Goal: Task Accomplishment & Management: Complete application form

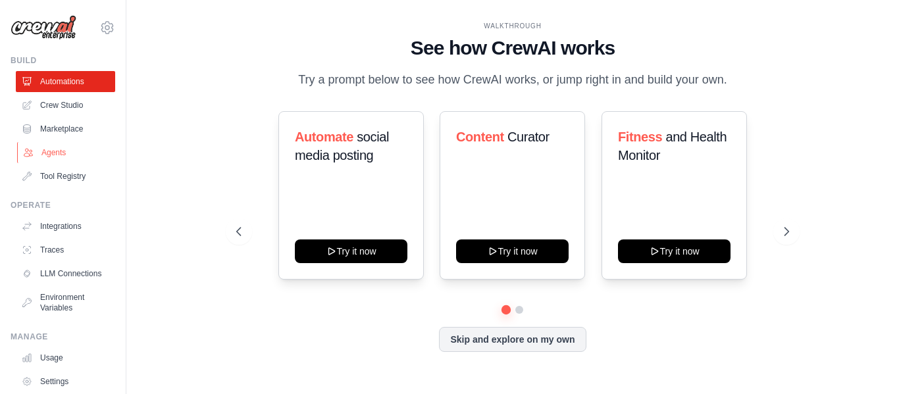
click at [49, 145] on link "Agents" at bounding box center [66, 152] width 99 height 21
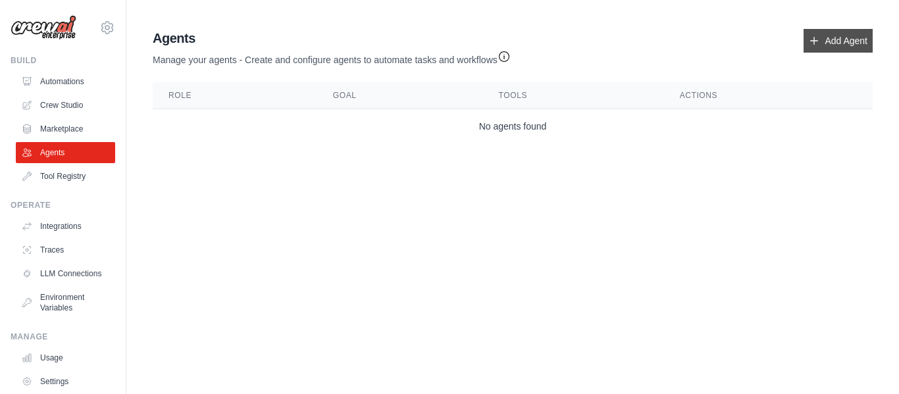
click at [807, 45] on link "Add Agent" at bounding box center [837, 41] width 69 height 24
click at [858, 40] on link "Add Agent" at bounding box center [837, 41] width 69 height 24
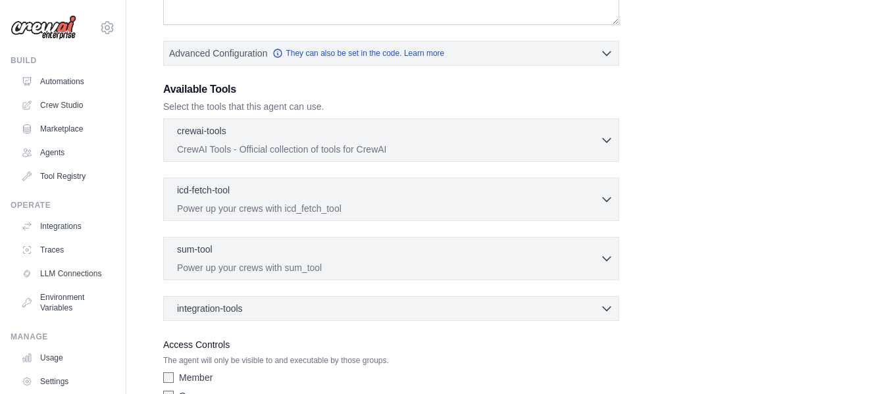
scroll to position [329, 0]
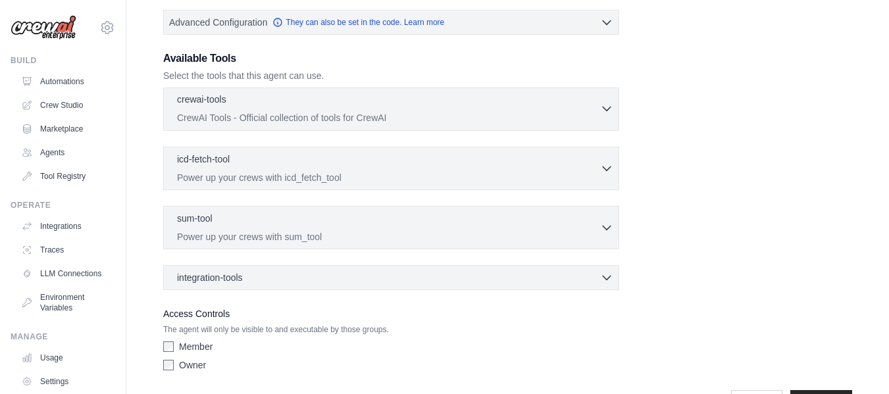
click at [380, 123] on p "CrewAI Tools - Official collection of tools for CrewAI" at bounding box center [388, 117] width 423 height 13
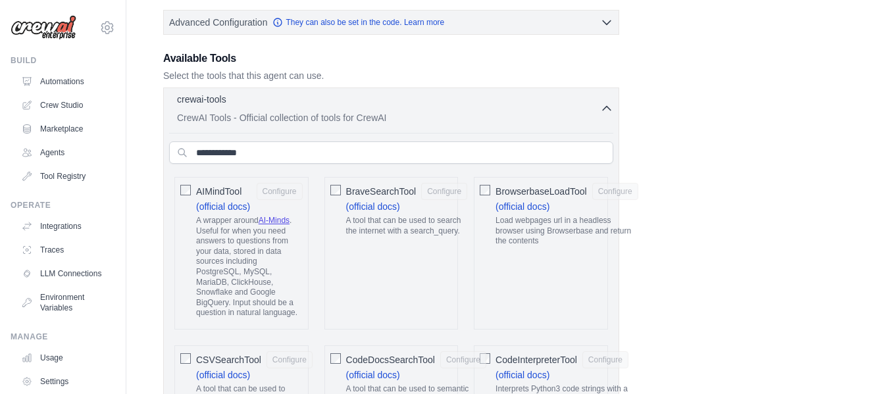
click at [380, 123] on p "CrewAI Tools - Official collection of tools for CrewAI" at bounding box center [388, 117] width 423 height 13
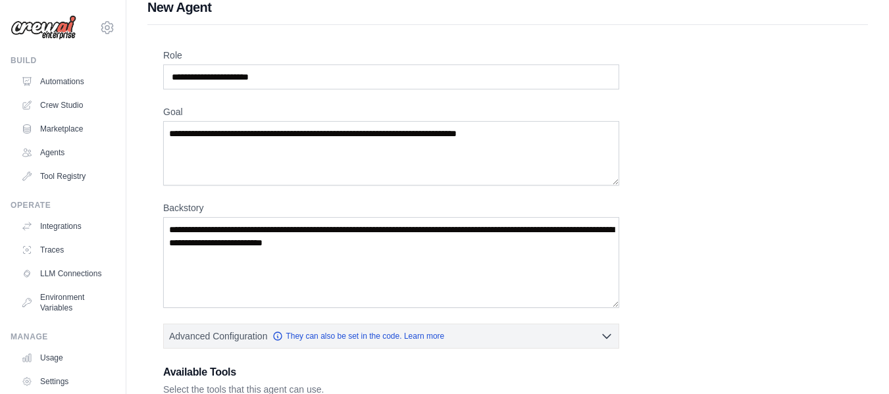
scroll to position [0, 0]
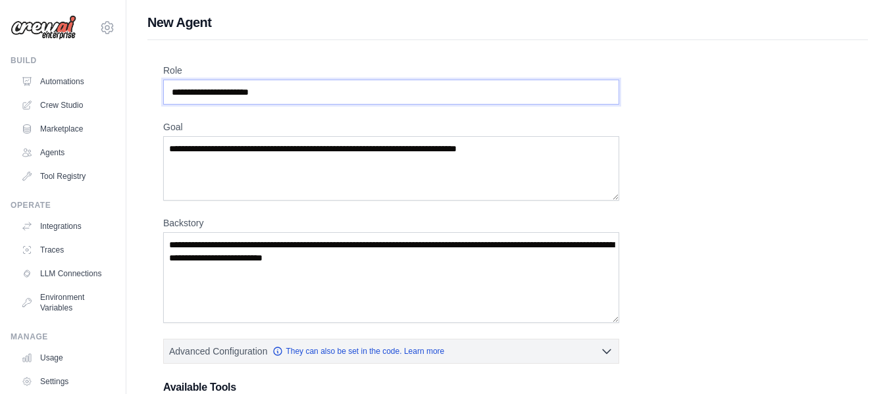
click at [273, 93] on input "Role" at bounding box center [391, 92] width 456 height 25
paste input "**********"
type input "**********"
click at [258, 174] on textarea "Goal" at bounding box center [391, 168] width 456 height 64
paste textarea "**********"
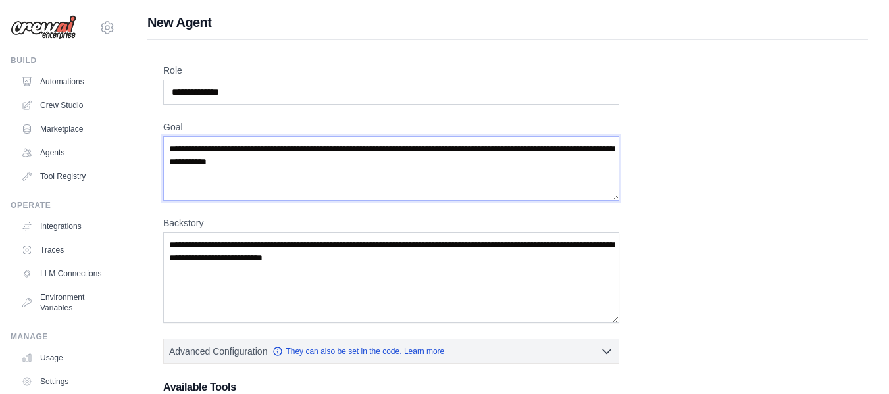
type textarea "**********"
click at [269, 293] on textarea "Backstory" at bounding box center [391, 277] width 456 height 91
click at [369, 266] on textarea "Backstory" at bounding box center [391, 277] width 456 height 91
paste textarea "**********"
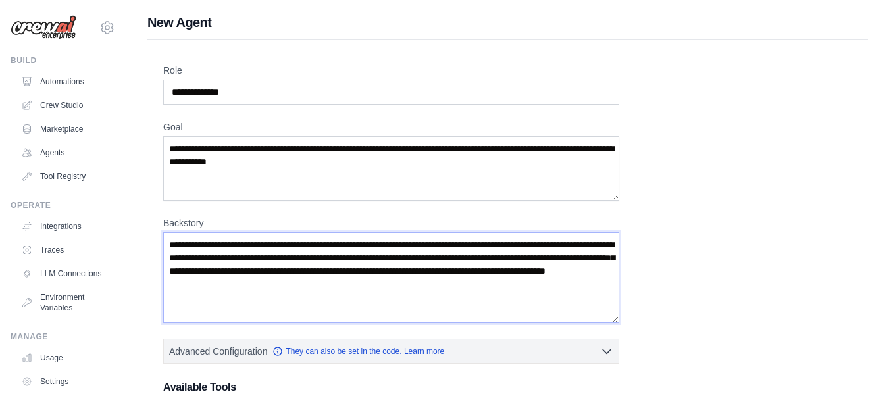
click at [170, 250] on textarea "**********" at bounding box center [391, 277] width 456 height 91
type textarea "**********"
click at [747, 265] on div "**********" at bounding box center [507, 385] width 689 height 642
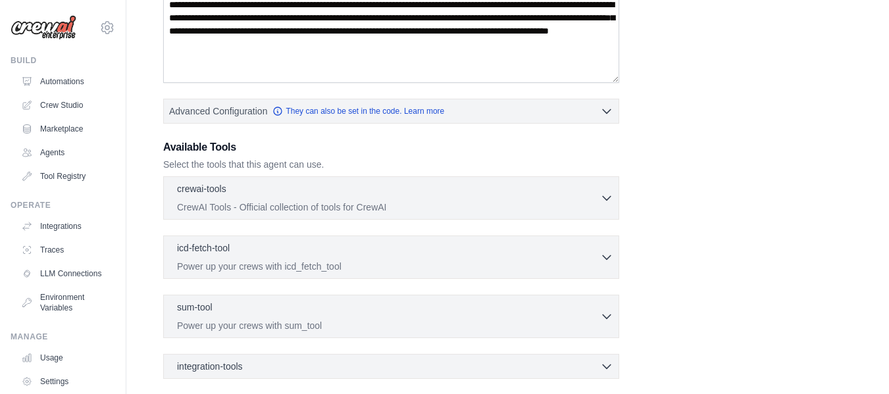
scroll to position [263, 0]
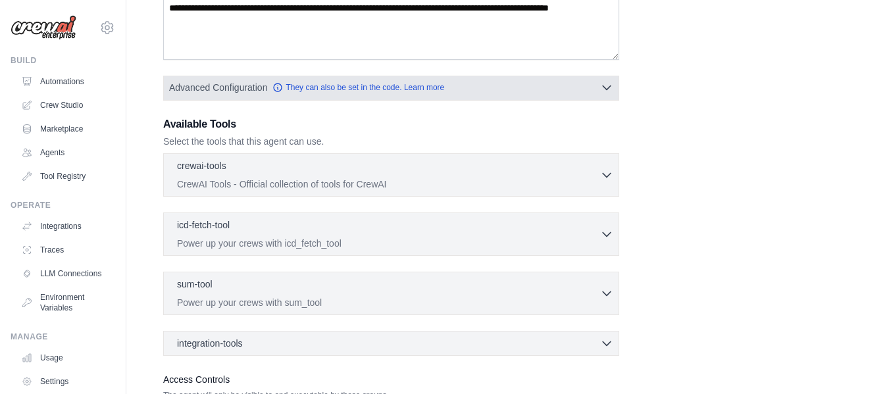
click at [573, 93] on button "Advanced Configuration They can also be set in the code. Learn more" at bounding box center [391, 88] width 455 height 24
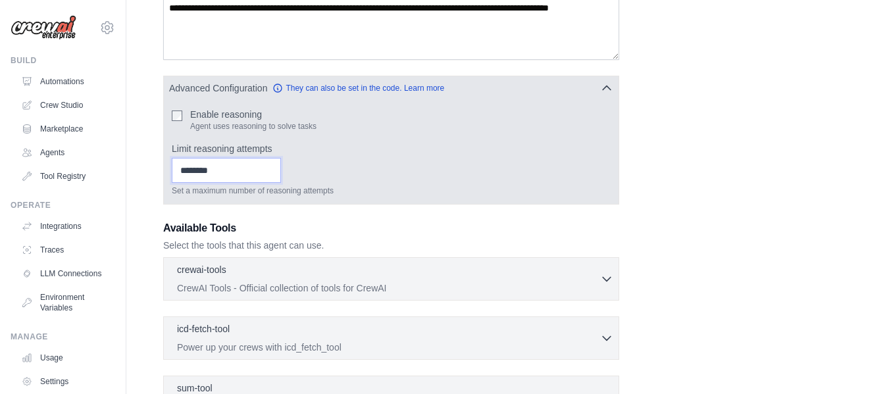
click at [281, 168] on input "*" at bounding box center [226, 170] width 109 height 25
type input "*"
click at [281, 176] on input "*" at bounding box center [226, 170] width 109 height 25
click at [551, 99] on div "Advanced Configuration They can also be set in the code. Learn more" at bounding box center [391, 88] width 455 height 24
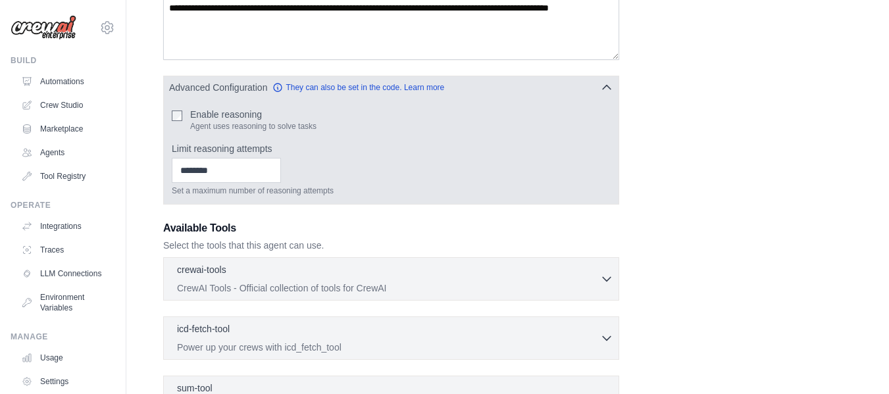
click at [599, 87] on button "Advanced Configuration They can also be set in the code. Learn more" at bounding box center [391, 88] width 455 height 24
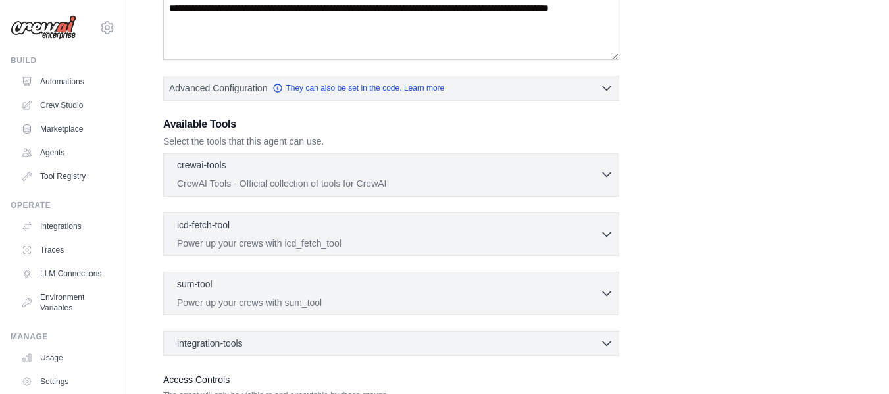
scroll to position [329, 0]
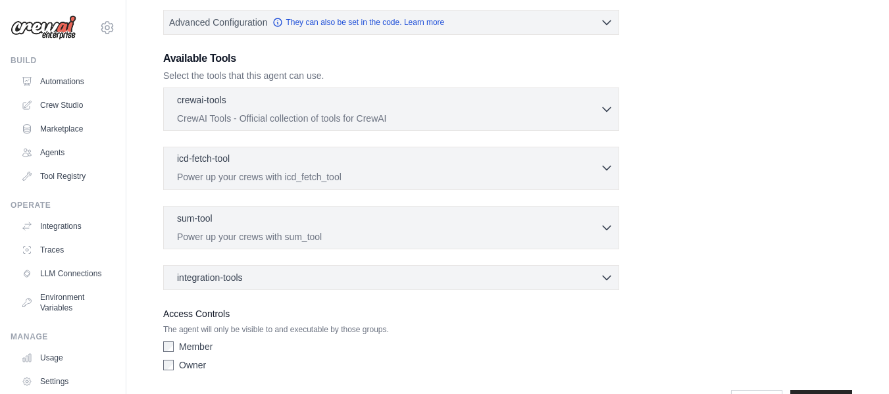
click at [248, 165] on div "icd-fetch-tool 0 selected" at bounding box center [388, 160] width 423 height 16
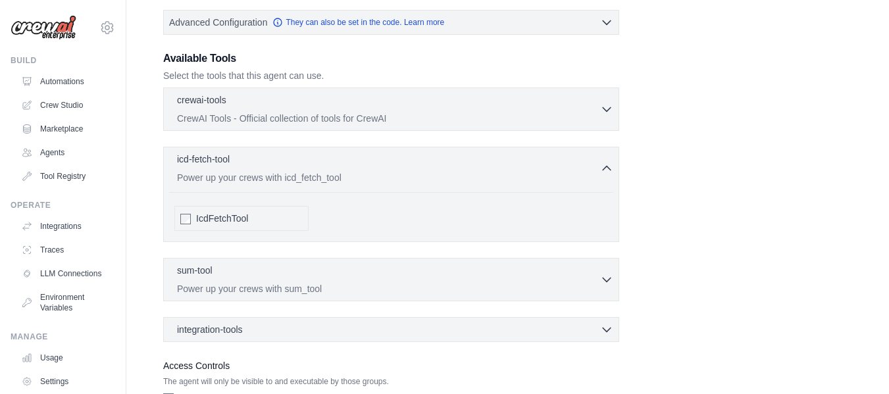
click at [187, 225] on div "IcdFetchTool" at bounding box center [241, 218] width 134 height 25
click at [674, 217] on div "**********" at bounding box center [507, 82] width 689 height 694
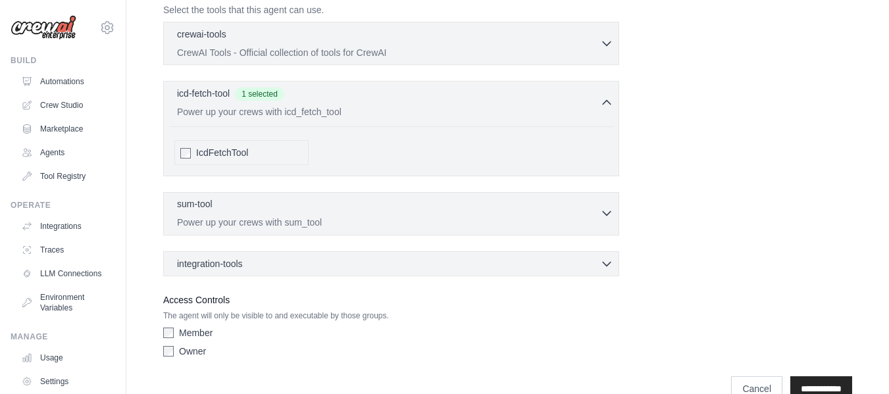
click at [448, 224] on p "Power up your crews with sum_tool" at bounding box center [388, 222] width 423 height 13
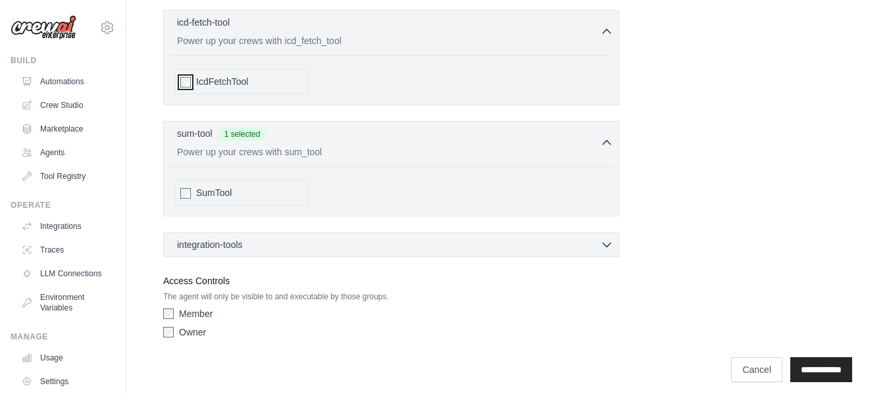
scroll to position [475, 0]
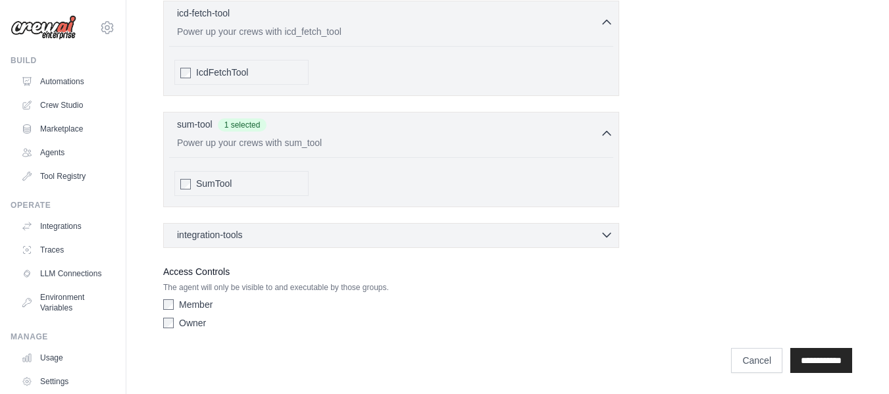
click at [274, 241] on div "integration-tools 0 selected Box Save files to Box Gmail" at bounding box center [391, 235] width 456 height 25
click at [264, 235] on div "integration-tools 0 selected" at bounding box center [395, 234] width 436 height 13
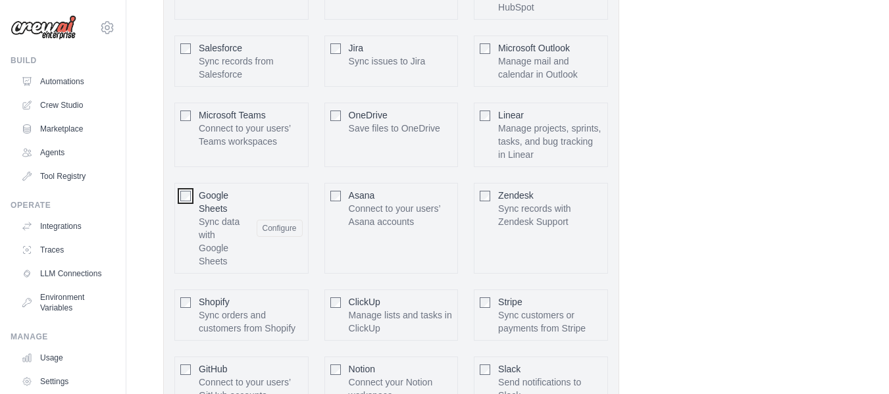
scroll to position [870, 0]
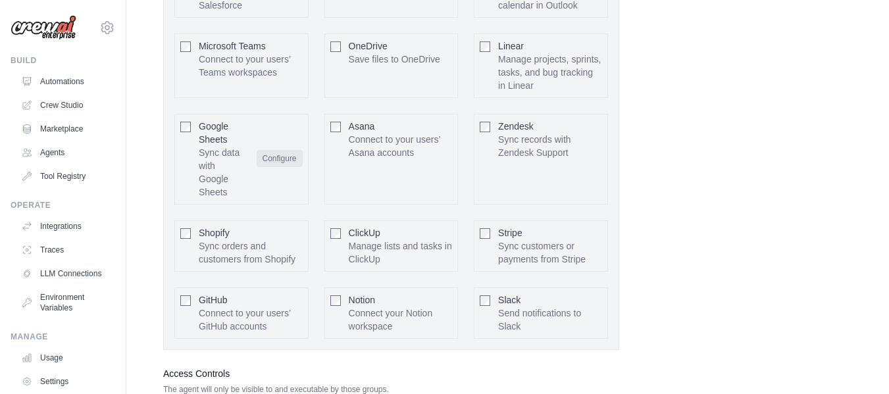
click at [284, 159] on button "Configure" at bounding box center [280, 158] width 46 height 17
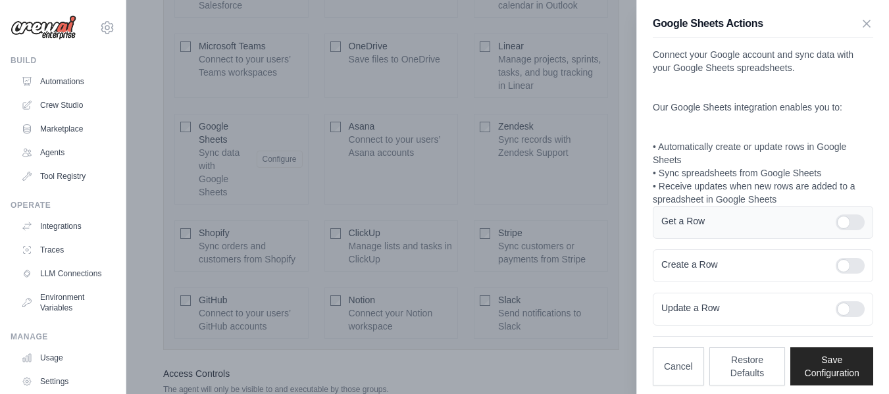
scroll to position [7, 0]
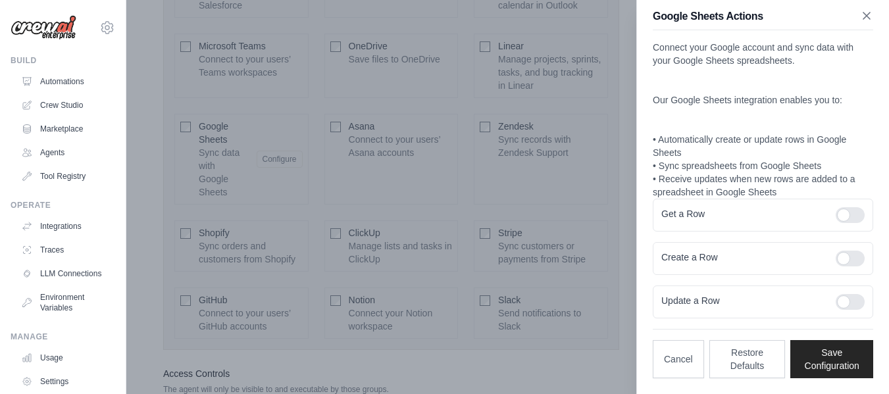
click at [861, 18] on icon "button" at bounding box center [866, 15] width 13 height 13
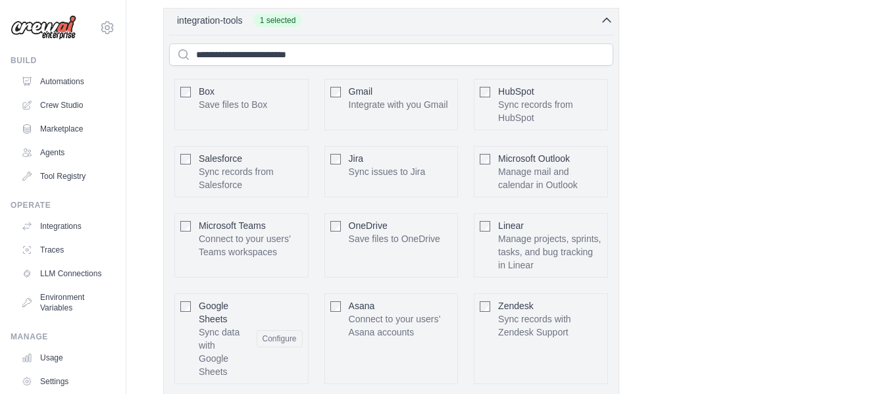
scroll to position [673, 0]
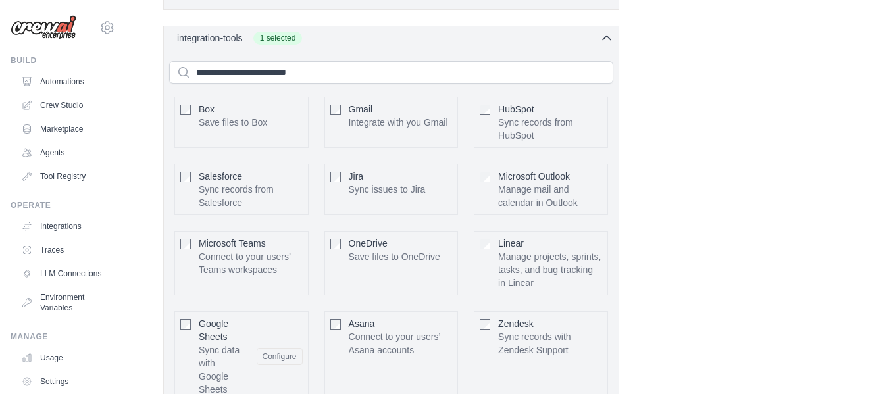
click at [528, 50] on div "integration-tools 1 selected Box Save files to Box Gmail" at bounding box center [391, 287] width 456 height 522
click at [610, 38] on icon "button" at bounding box center [607, 38] width 8 height 4
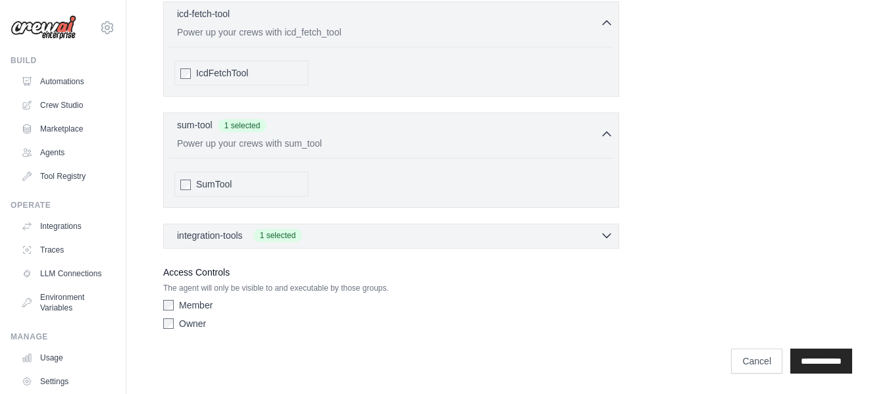
scroll to position [475, 0]
click at [337, 231] on div "integration-tools 1 selected" at bounding box center [395, 234] width 436 height 13
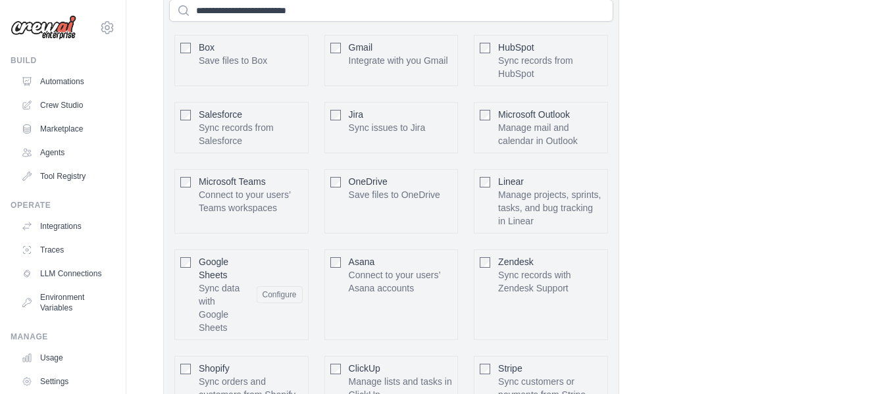
scroll to position [738, 0]
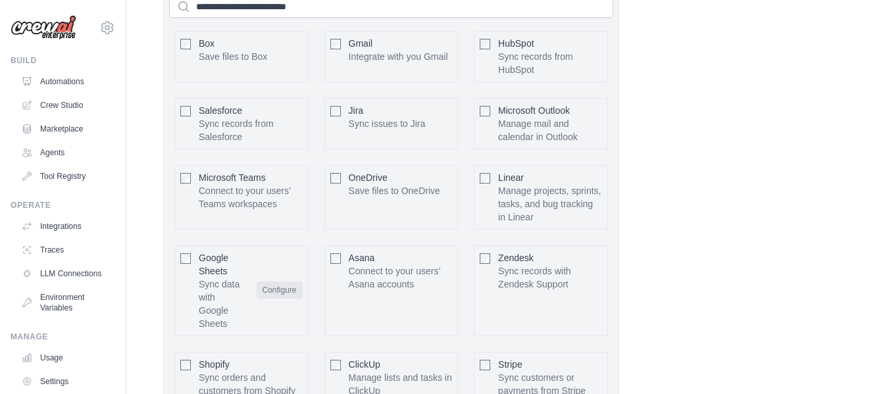
click at [289, 284] on button "Configure" at bounding box center [280, 290] width 46 height 17
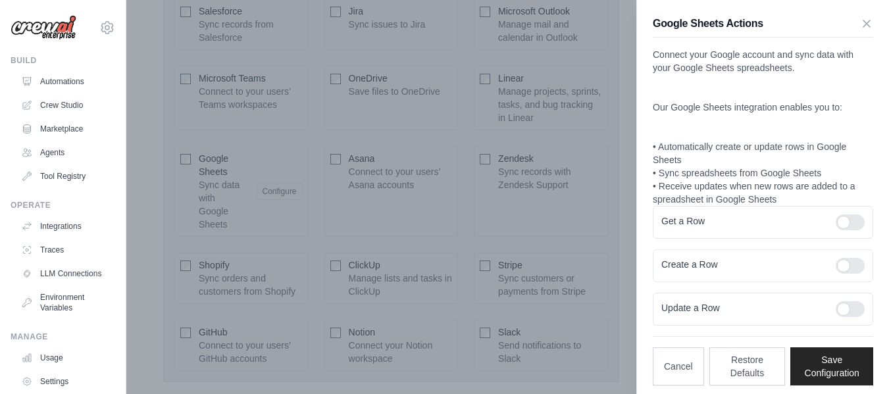
scroll to position [840, 0]
click at [711, 70] on p "Connect your Google account and sync data with your Google Sheets spreadsheets.…" at bounding box center [763, 127] width 220 height 158
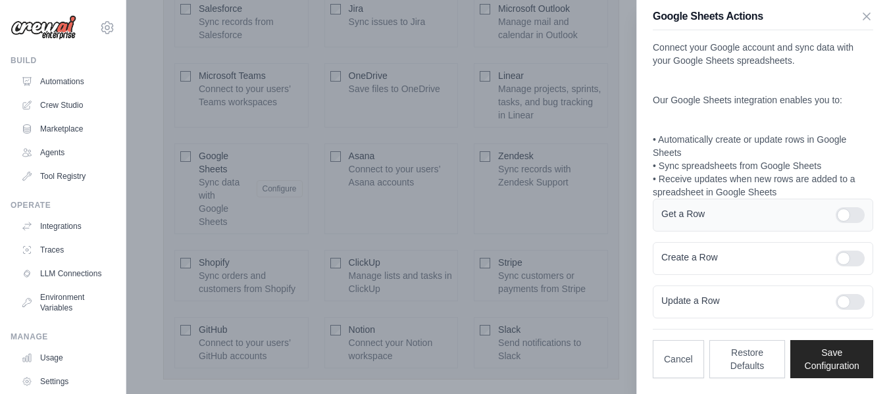
click at [841, 215] on div at bounding box center [850, 215] width 29 height 16
click at [840, 257] on div at bounding box center [850, 259] width 29 height 16
click at [848, 217] on div at bounding box center [850, 215] width 29 height 16
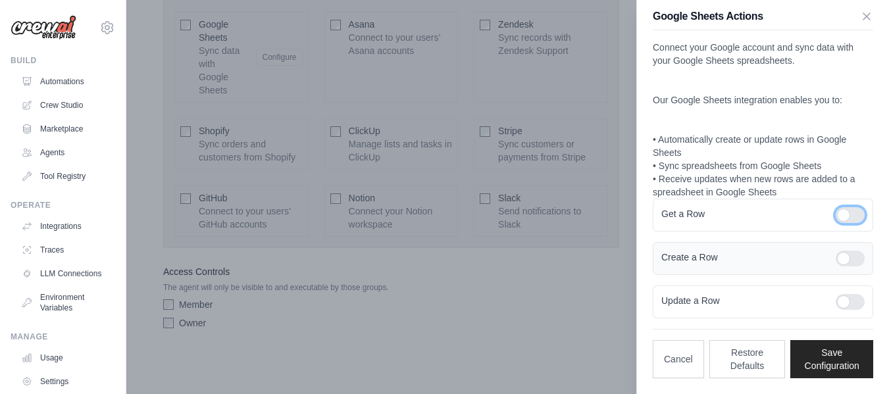
scroll to position [0, 0]
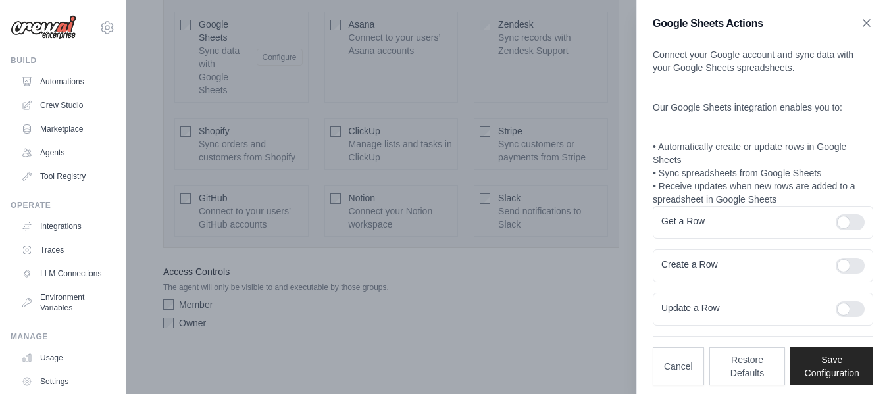
click at [860, 27] on icon "button" at bounding box center [866, 22] width 13 height 13
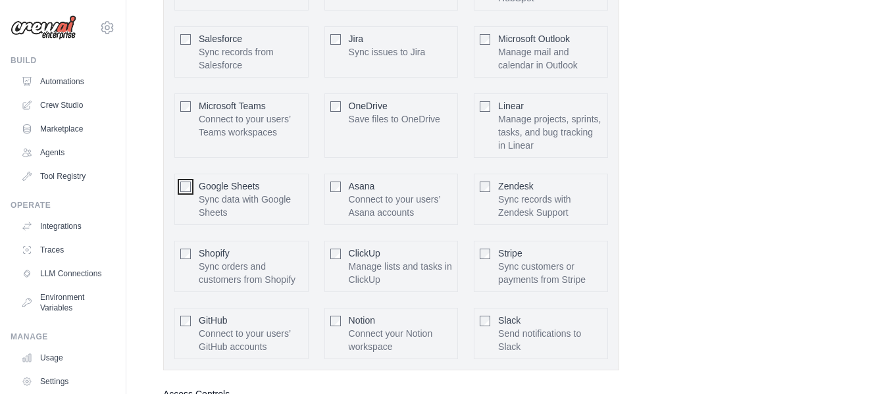
scroll to position [840, 0]
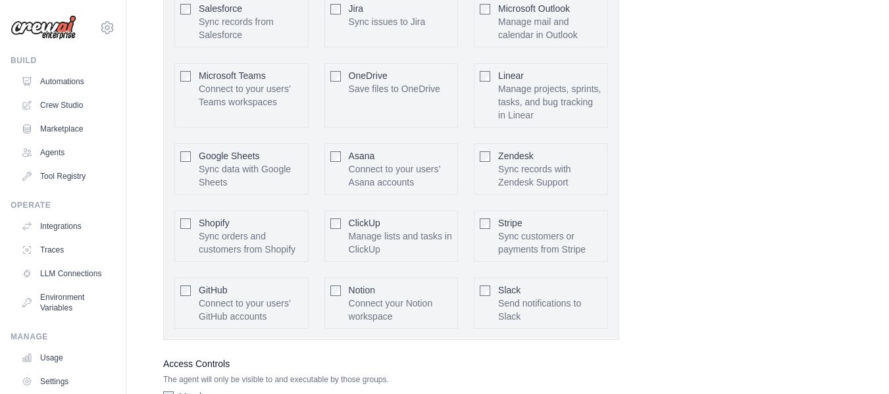
click at [182, 151] on div at bounding box center [185, 155] width 11 height 13
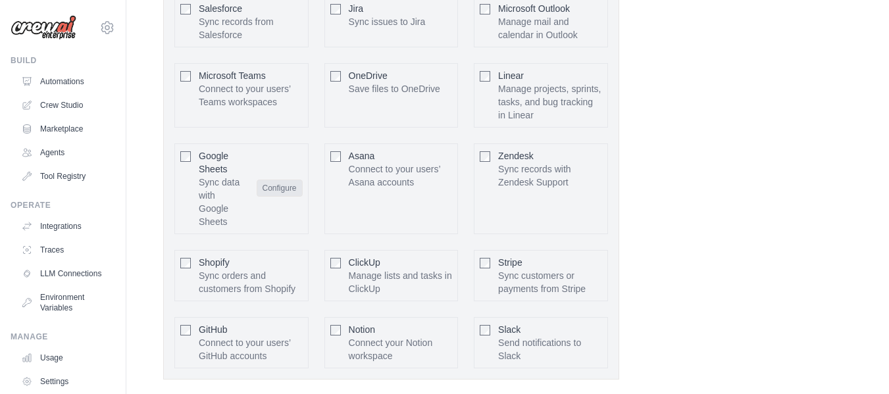
click at [272, 194] on button "Configure" at bounding box center [280, 188] width 46 height 17
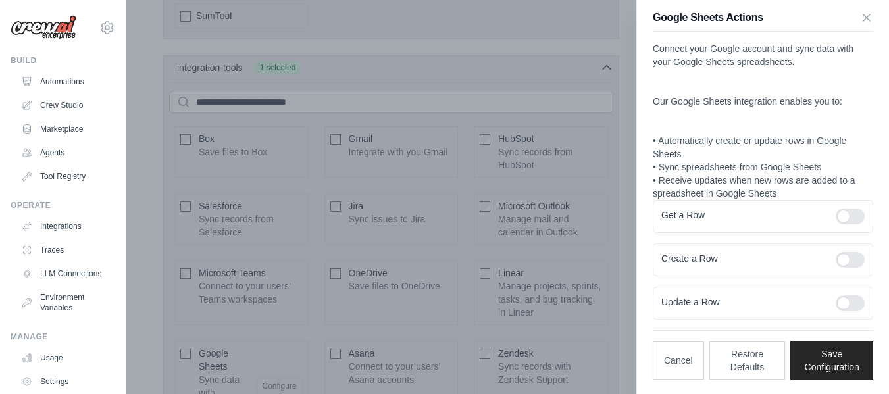
scroll to position [7, 0]
click at [838, 262] on div at bounding box center [850, 259] width 29 height 16
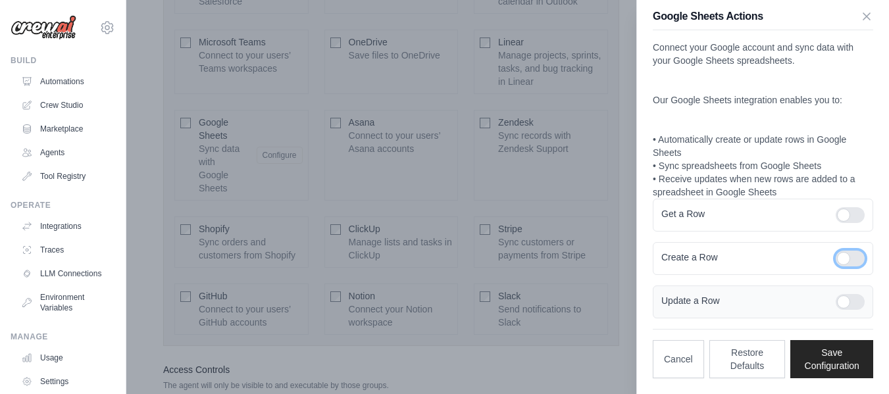
scroll to position [906, 0]
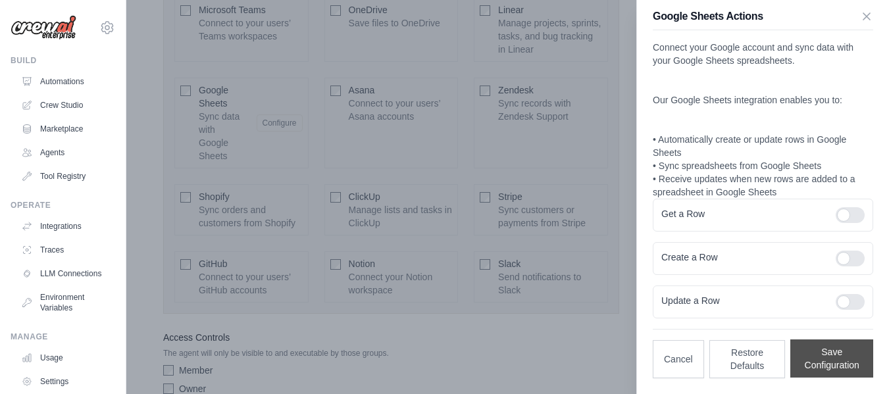
click at [840, 351] on button "Save Configuration" at bounding box center [831, 359] width 83 height 38
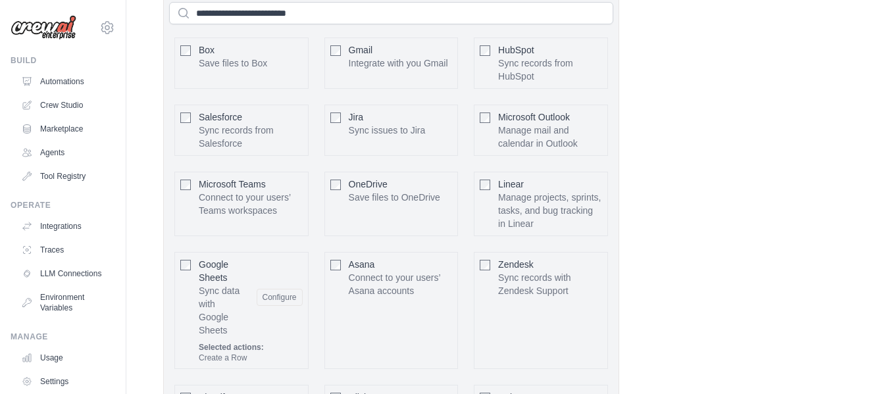
scroll to position [709, 0]
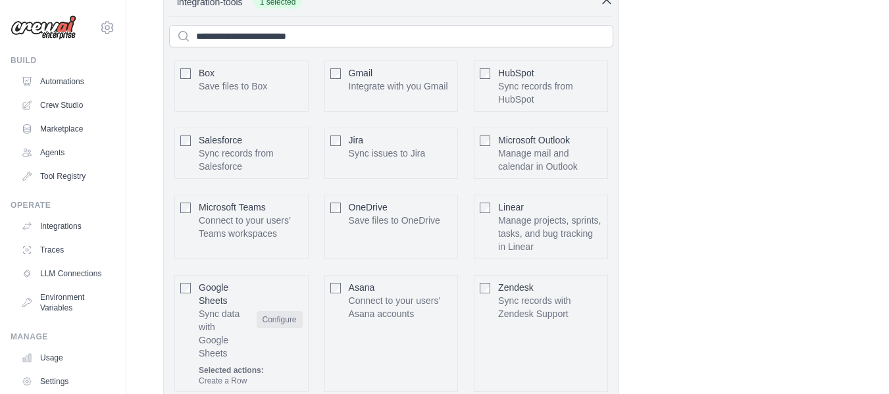
click at [272, 328] on button "Configure" at bounding box center [280, 319] width 46 height 17
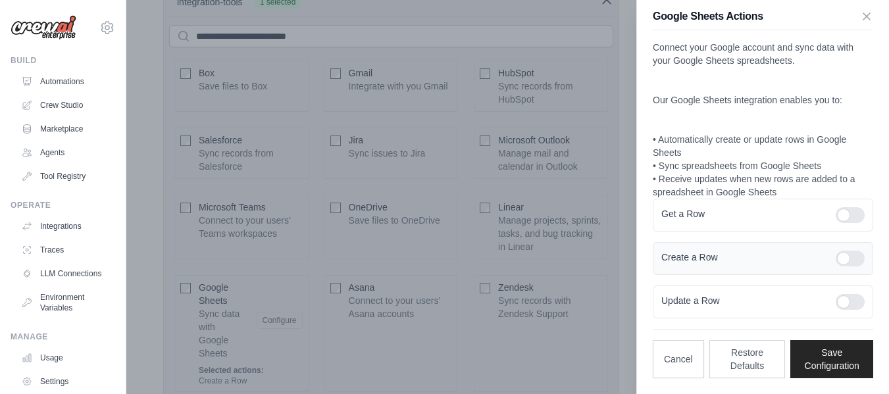
scroll to position [0, 0]
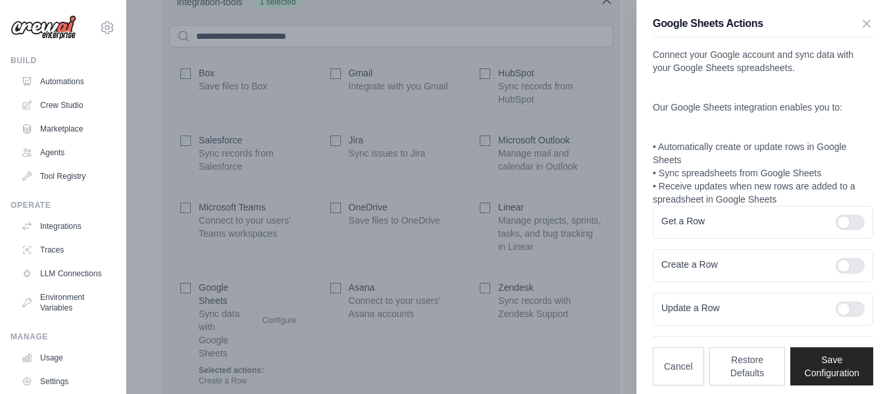
click at [721, 180] on p "Connect your Google account and sync data with your Google Sheets spreadsheets.…" at bounding box center [763, 127] width 220 height 158
click at [702, 78] on p "Connect your Google account and sync data with your Google Sheets spreadsheets.…" at bounding box center [763, 127] width 220 height 158
click at [729, 77] on p "Connect your Google account and sync data with your Google Sheets spreadsheets.…" at bounding box center [763, 127] width 220 height 158
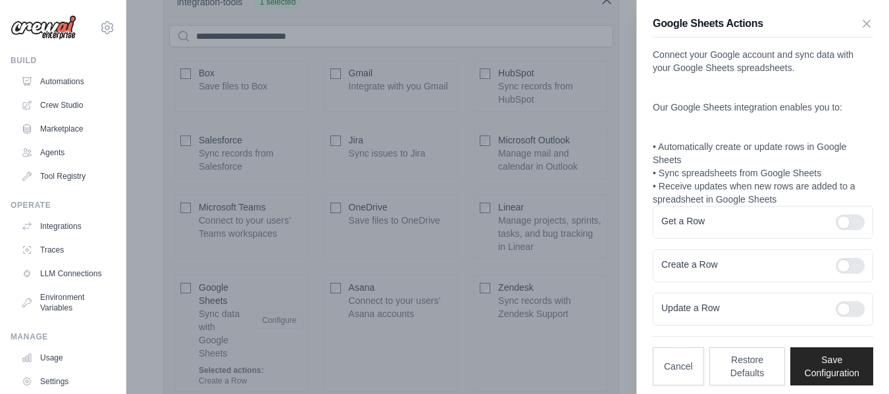
click at [728, 69] on p "Connect your Google account and sync data with your Google Sheets spreadsheets.…" at bounding box center [763, 127] width 220 height 158
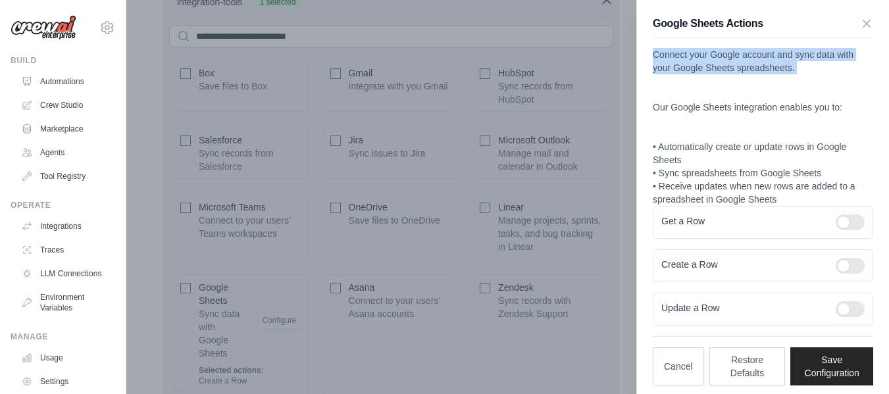
click at [728, 69] on p "Connect your Google account and sync data with your Google Sheets spreadsheets.…" at bounding box center [763, 127] width 220 height 158
click at [809, 62] on p "Connect your Google account and sync data with your Google Sheets spreadsheets.…" at bounding box center [763, 127] width 220 height 158
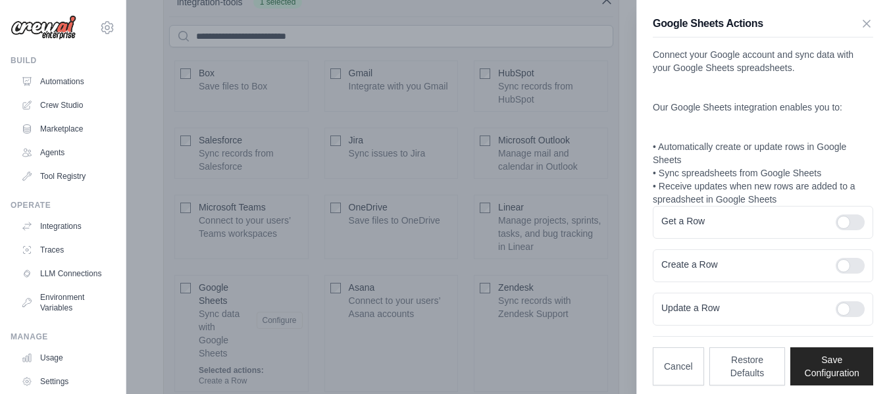
click at [803, 99] on p "Connect your Google account and sync data with your Google Sheets spreadsheets.…" at bounding box center [763, 127] width 220 height 158
click at [470, 176] on div at bounding box center [444, 197] width 889 height 394
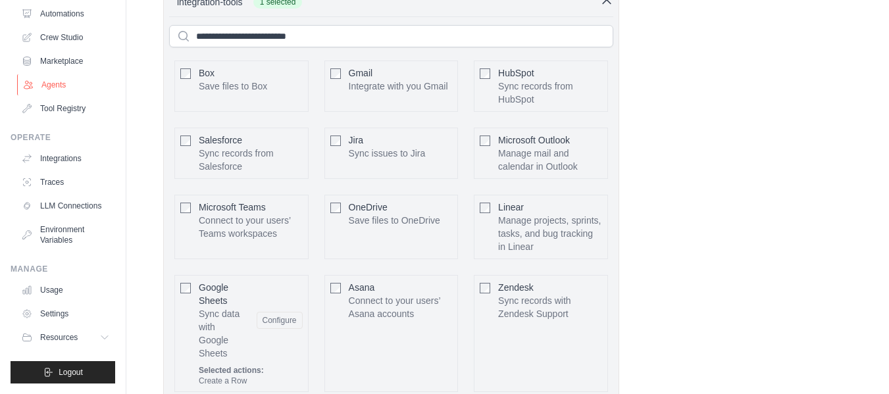
scroll to position [78, 0]
click at [45, 148] on link "Integrations" at bounding box center [66, 158] width 99 height 21
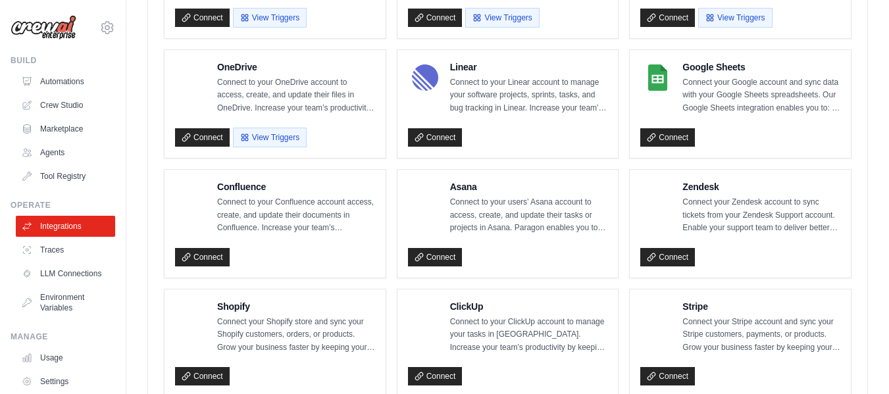
scroll to position [724, 0]
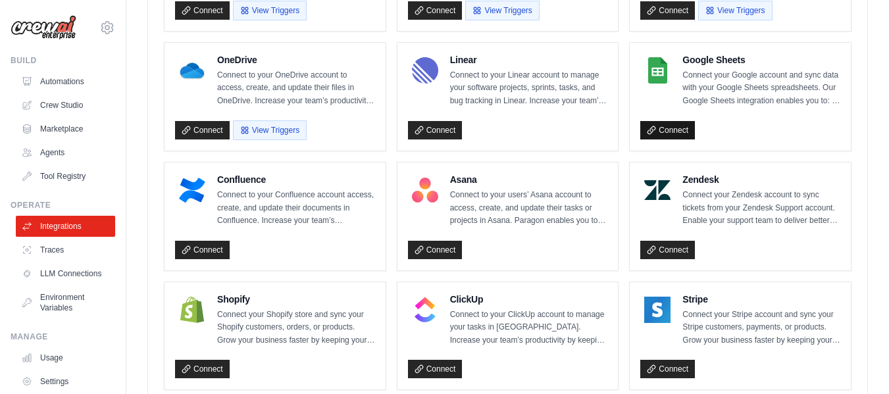
click at [676, 132] on link "Connect" at bounding box center [667, 130] width 55 height 18
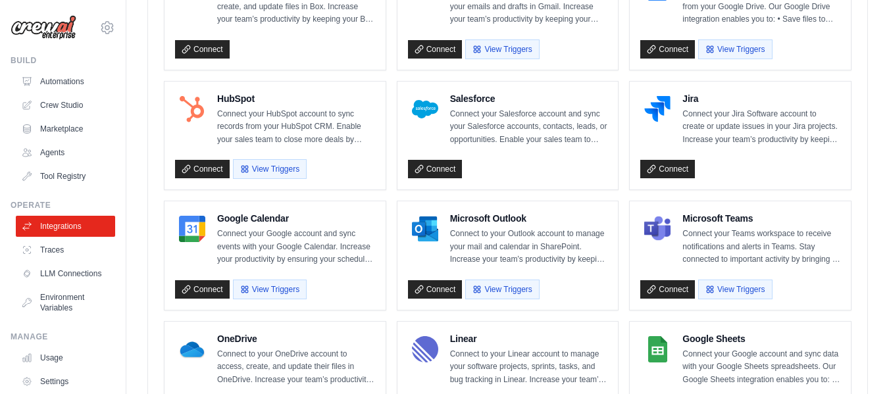
scroll to position [609, 0]
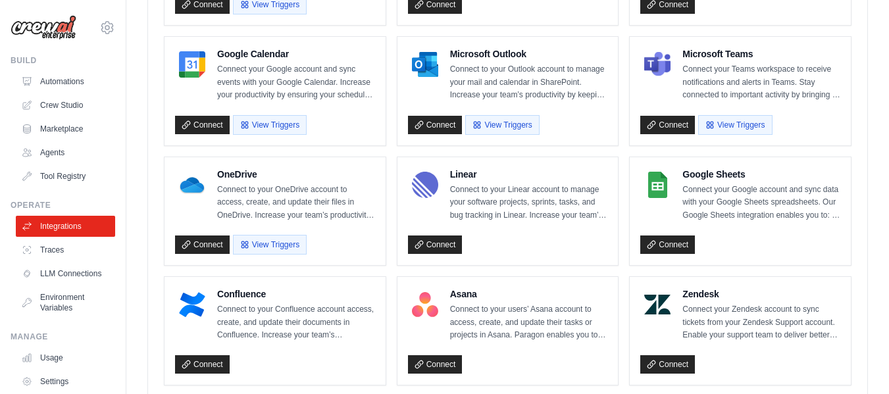
click at [662, 256] on div "Google Sheets Connect your Google account and sync data with your Google Sheets…" at bounding box center [740, 211] width 221 height 109
click at [661, 251] on link "Connect" at bounding box center [667, 245] width 55 height 18
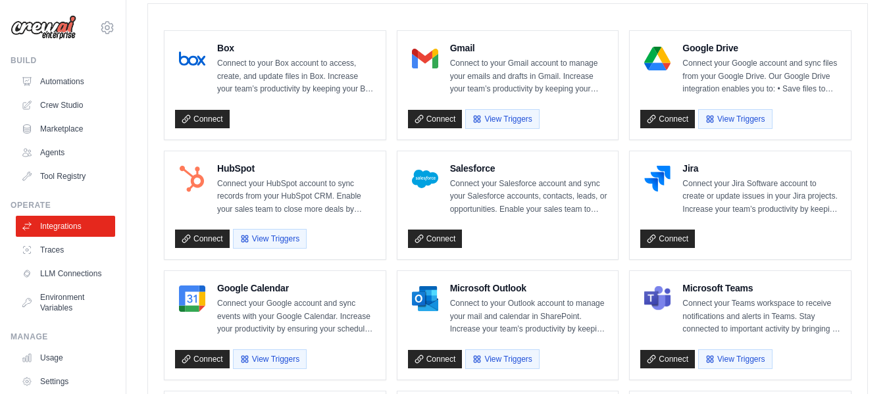
scroll to position [280, 0]
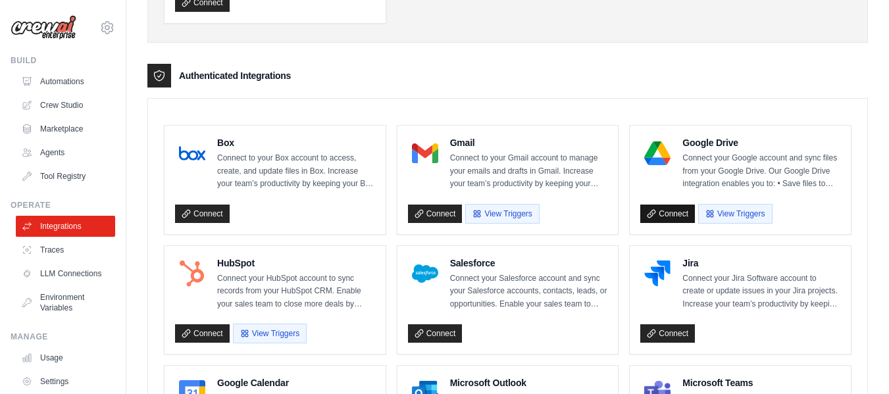
click at [678, 213] on link "Connect" at bounding box center [667, 214] width 55 height 18
